Goal: Information Seeking & Learning: Understand process/instructions

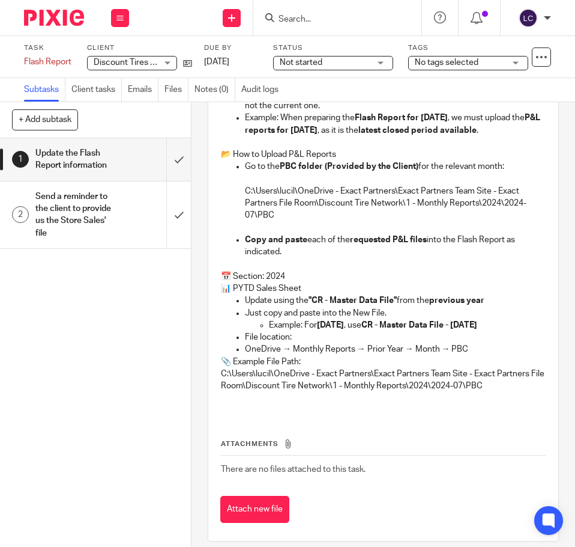
scroll to position [633, 0]
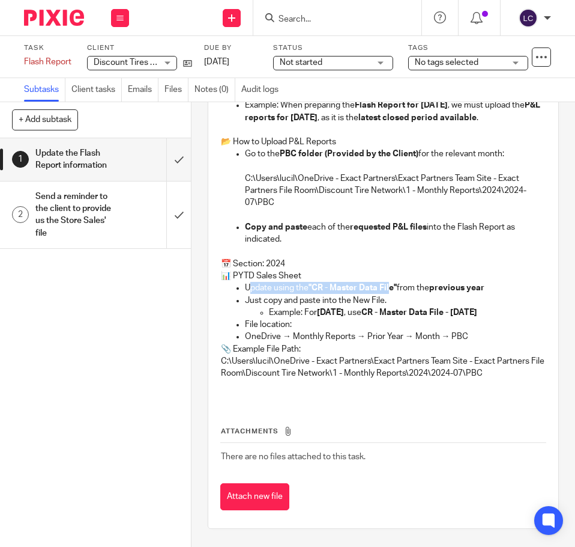
drag, startPoint x: 245, startPoint y: 285, endPoint x: 392, endPoint y: 285, distance: 147.2
click at [390, 285] on p "Update using the "CR - Master Data File" from the previous year" at bounding box center [395, 288] width 301 height 12
click at [392, 285] on strong ""CR - Master Data File"" at bounding box center [353, 288] width 88 height 8
drag, startPoint x: 398, startPoint y: 302, endPoint x: 244, endPoint y: 286, distance: 154.0
click at [244, 286] on ul "Update using the "CR - Master Data File" from the previous year Just copy and p…" at bounding box center [383, 306] width 325 height 49
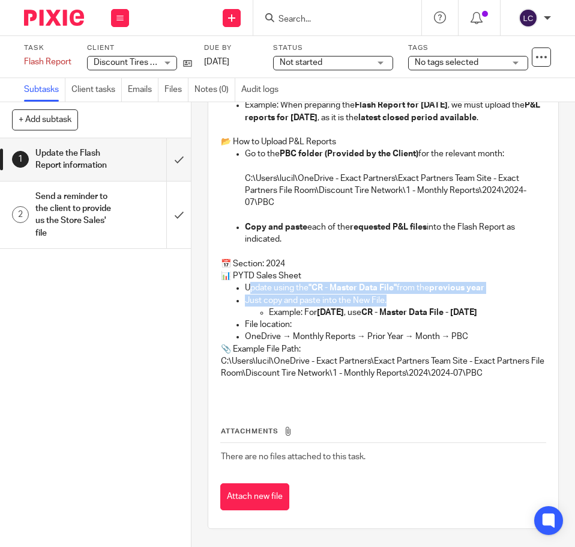
click at [245, 286] on p "Update using the "CR - Master Data File" from the previous year" at bounding box center [395, 288] width 301 height 12
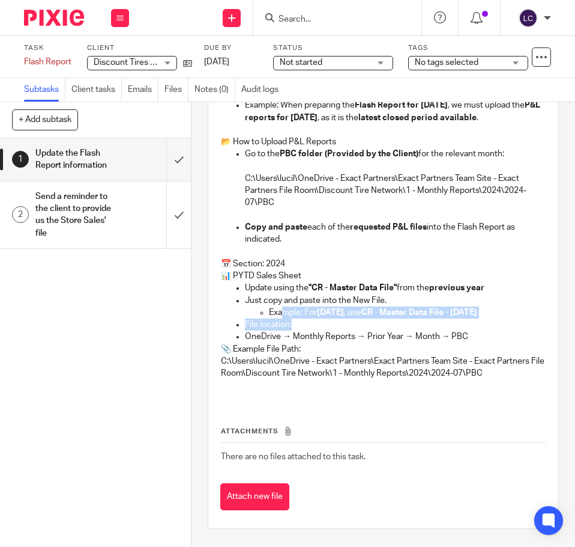
drag, startPoint x: 278, startPoint y: 310, endPoint x: 438, endPoint y: 323, distance: 160.3
click at [437, 323] on ul "Update using the "CR - Master Data File" from the previous year Just copy and p…" at bounding box center [383, 306] width 325 height 49
click at [439, 323] on p "File location:" at bounding box center [395, 324] width 301 height 12
drag, startPoint x: 297, startPoint y: 309, endPoint x: 384, endPoint y: 337, distance: 90.8
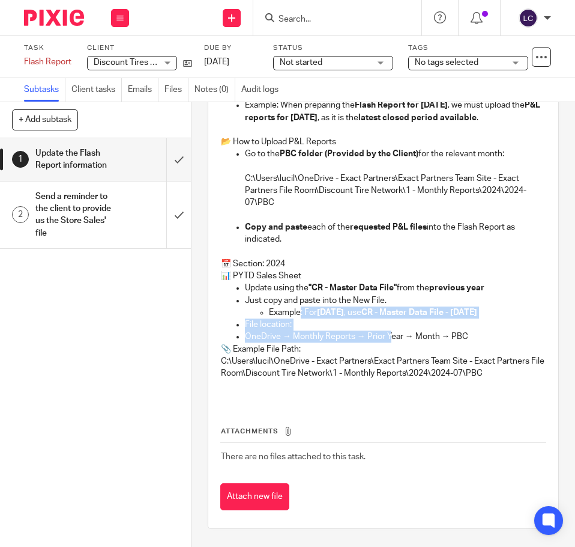
click at [384, 337] on p "OneDrive → Monthly Reports → Prior Year → Month → PBC" at bounding box center [395, 336] width 301 height 12
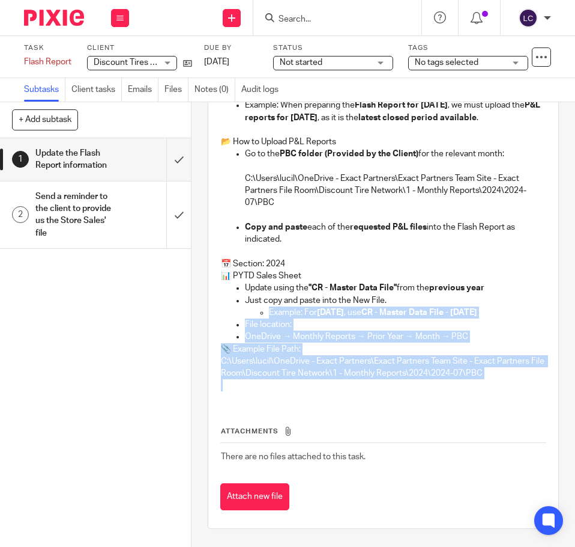
drag, startPoint x: 500, startPoint y: 380, endPoint x: 254, endPoint y: 312, distance: 255.5
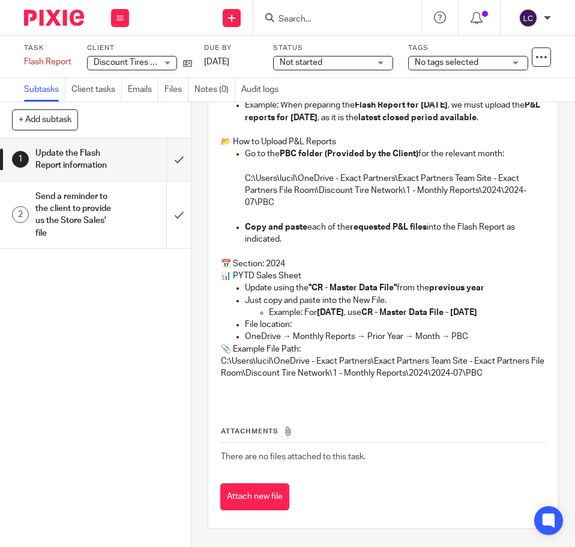
click at [254, 312] on ul "Example: For [DATE] , use CR - Master Data File - [DATE]" at bounding box center [395, 312] width 301 height 12
click at [303, 197] on p "C:\Users\lucil\OneDrive - Exact Partners\Exact Partners Team Site - Exact Partn…" at bounding box center [395, 190] width 301 height 37
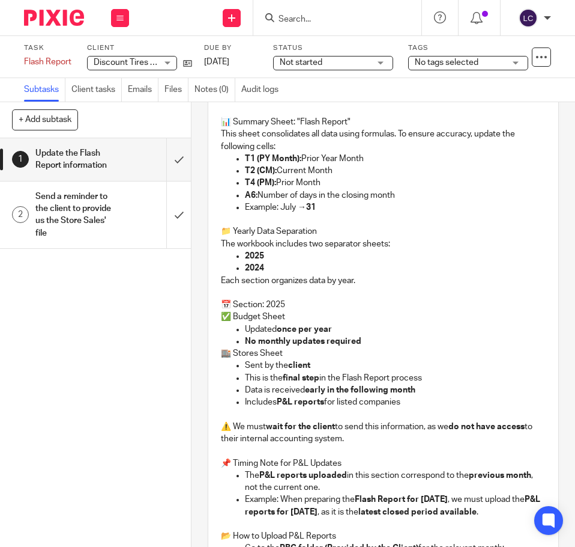
scroll to position [213, 0]
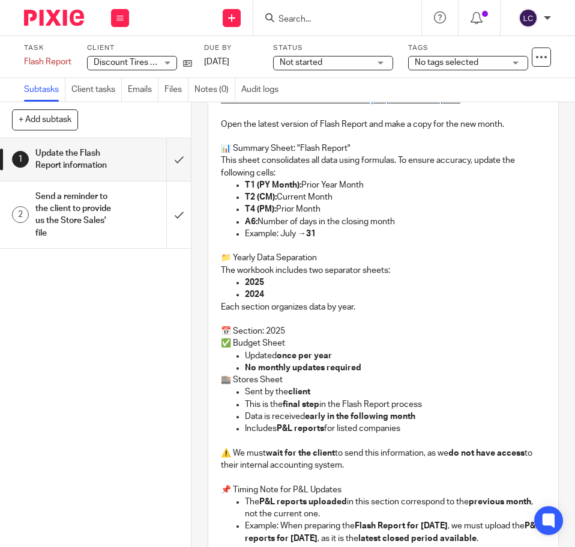
click at [367, 339] on p "✅ Budget Sheet" at bounding box center [383, 343] width 325 height 12
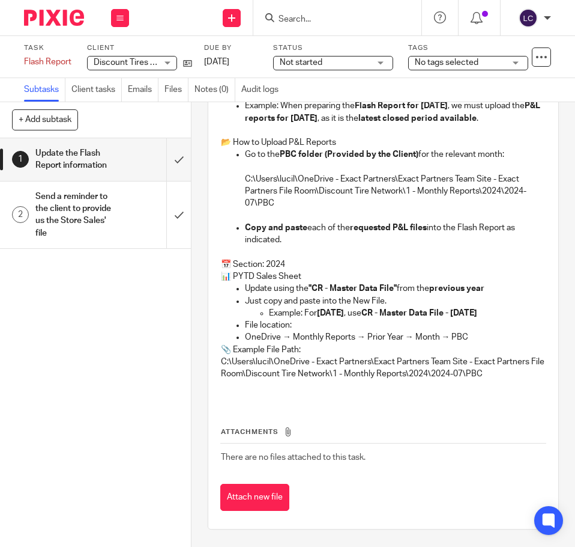
scroll to position [633, 0]
